Goal: Information Seeking & Learning: Understand process/instructions

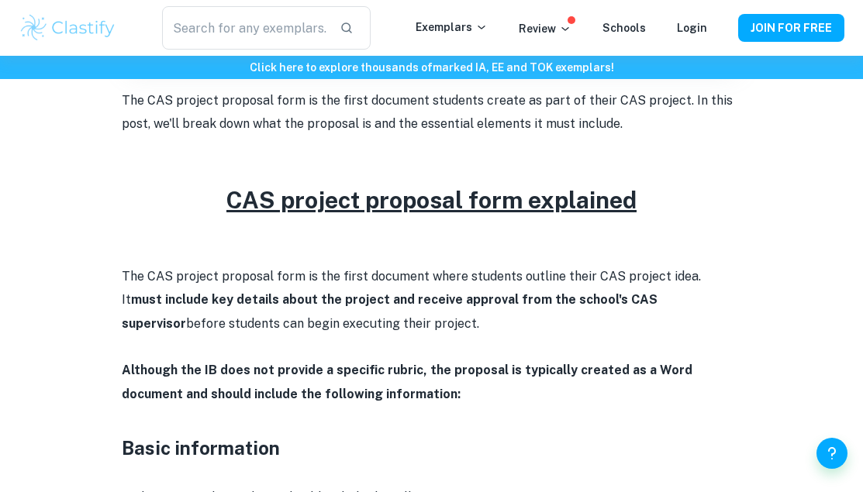
scroll to position [638, 0]
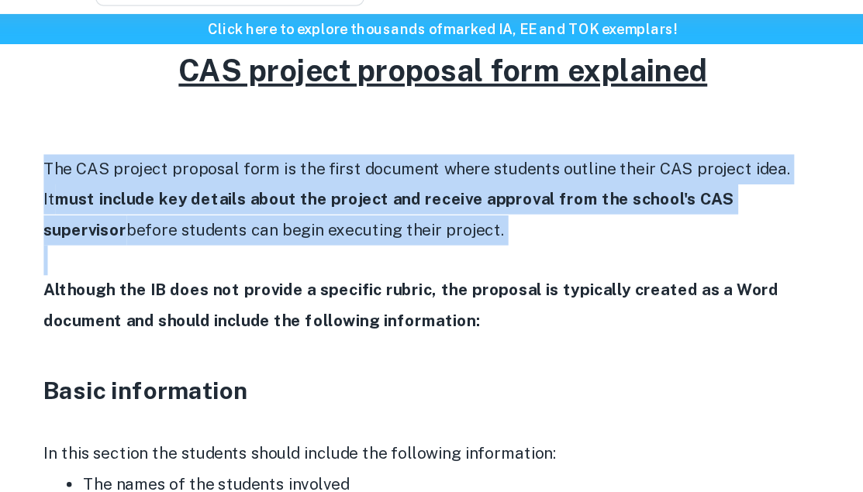
drag, startPoint x: 116, startPoint y: 174, endPoint x: 424, endPoint y: 243, distance: 316.2
click at [419, 244] on p at bounding box center [432, 247] width 620 height 23
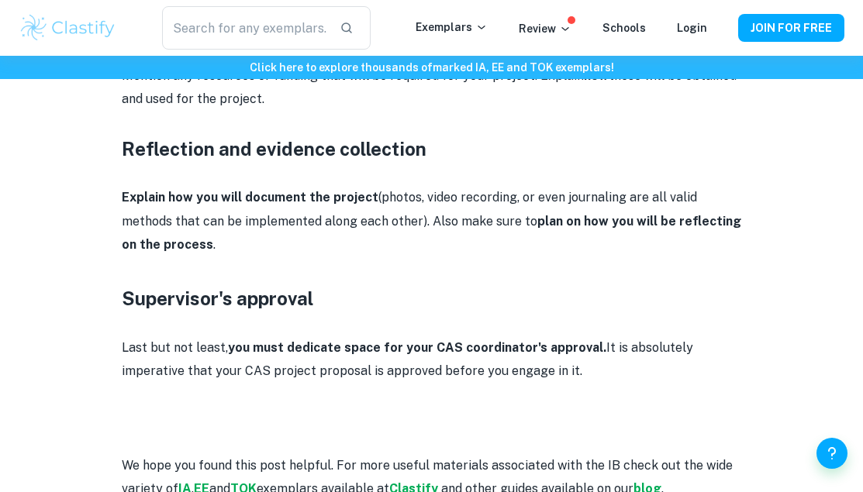
scroll to position [1807, 0]
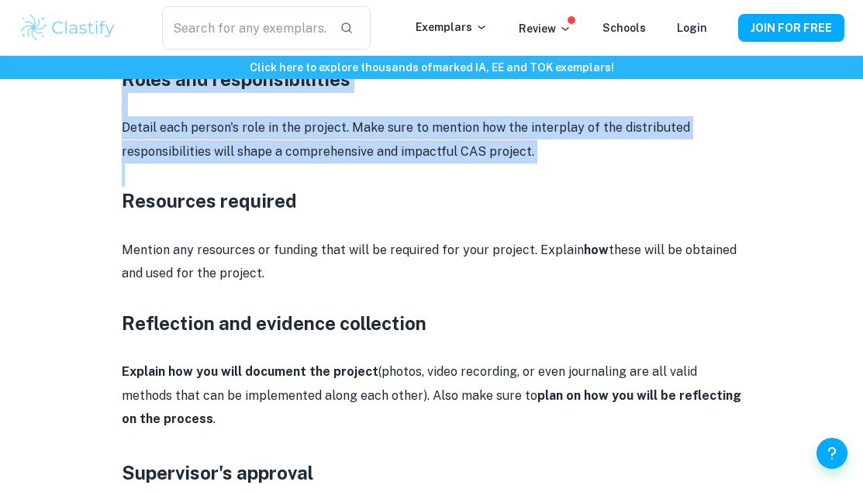
drag, startPoint x: 120, startPoint y: 128, endPoint x: 280, endPoint y: 419, distance: 332.4
copy div "Lorem ipsumdolors Am cons adipisc eli seddoeiu tempor incidid utl etdolorem ali…"
click at [280, 419] on p "Explain how you will document the project (photos, video recording, or even jou…" at bounding box center [432, 396] width 620 height 71
copy p "."
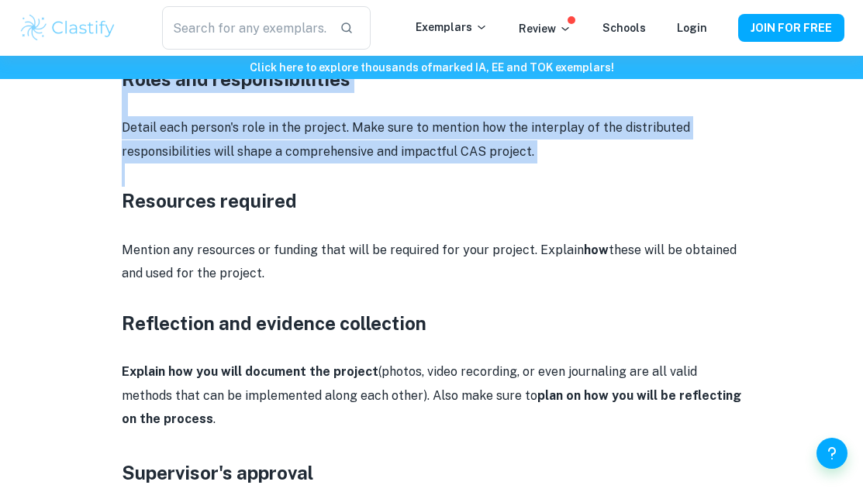
click at [280, 419] on p "Explain how you will document the project (photos, video recording, or even jou…" at bounding box center [432, 396] width 620 height 71
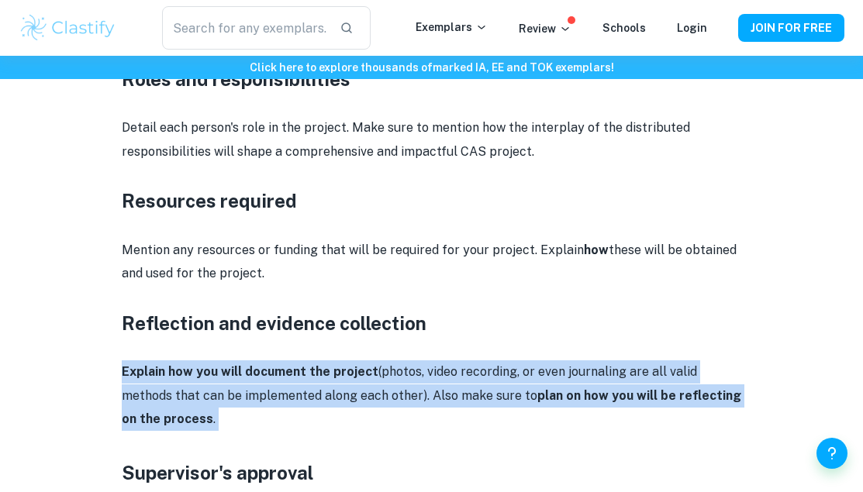
click at [280, 419] on p "Explain how you will document the project (photos, video recording, or even jou…" at bounding box center [432, 396] width 620 height 71
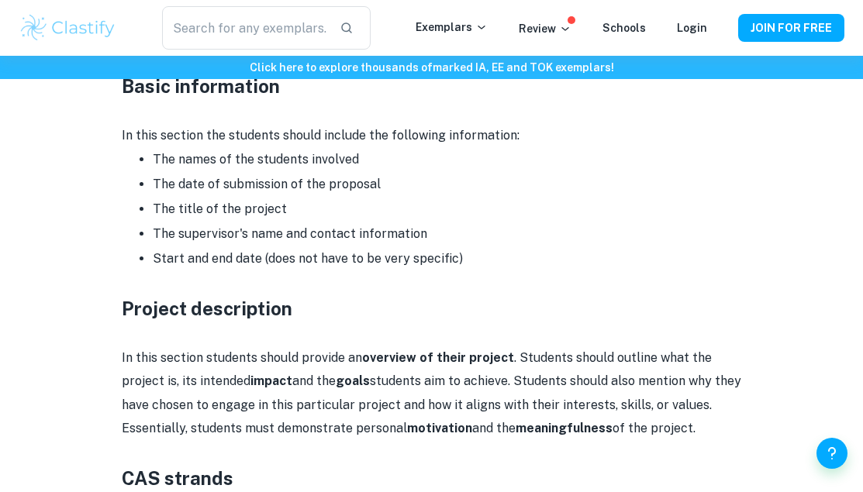
scroll to position [883, 0]
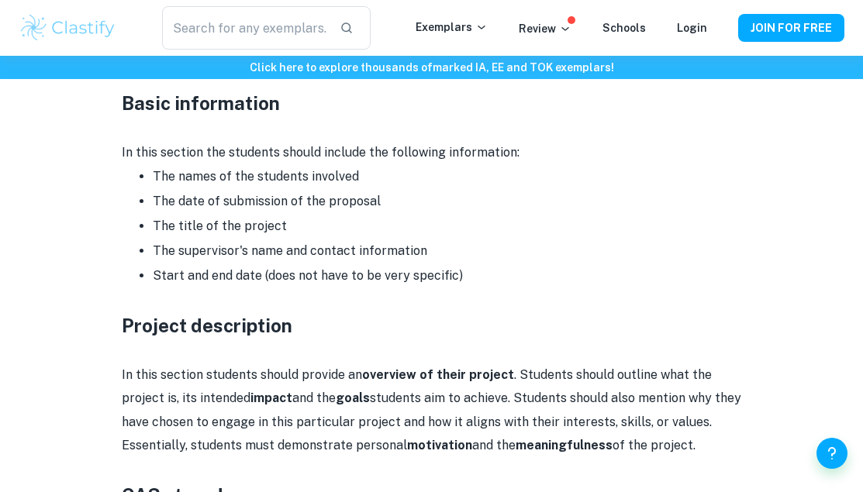
drag, startPoint x: 243, startPoint y: 419, endPoint x: 91, endPoint y: 108, distance: 346.4
copy div "Lorem ipsumdolors Am cons adipisc eli seddoeiu tempor incidid utl etdolorem ali…"
